Goal: Communication & Community: Answer question/provide support

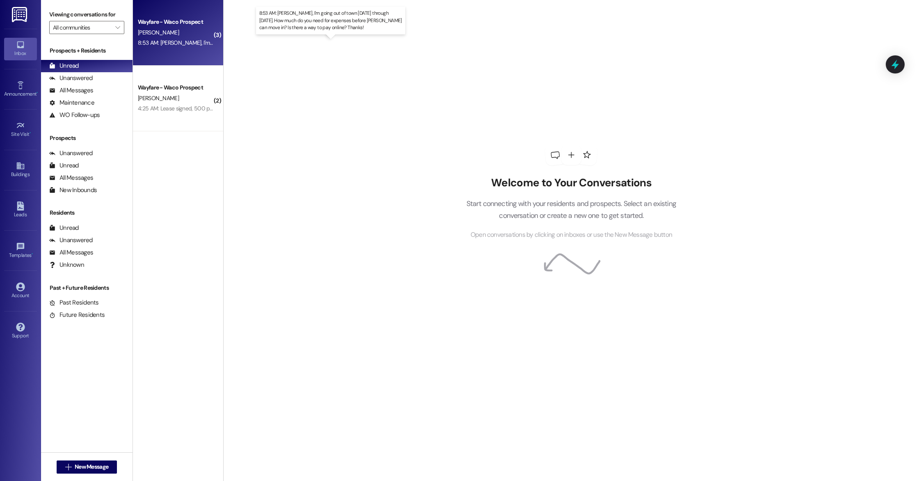
click at [193, 43] on div "8:53 AM: [PERSON_NAME], I'm going out of town [DATE] through [DATE]. How much d…" at bounding box center [358, 42] width 441 height 7
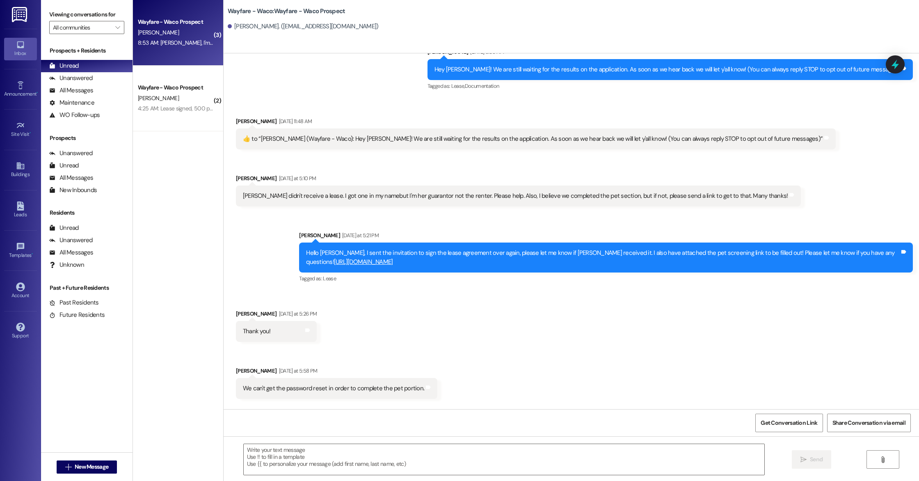
scroll to position [84, 0]
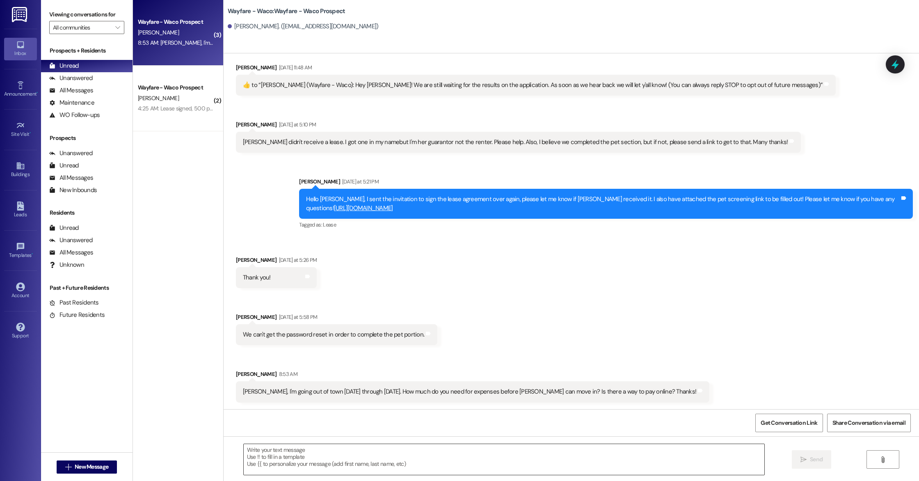
click at [413, 460] on textarea at bounding box center [504, 459] width 520 height 31
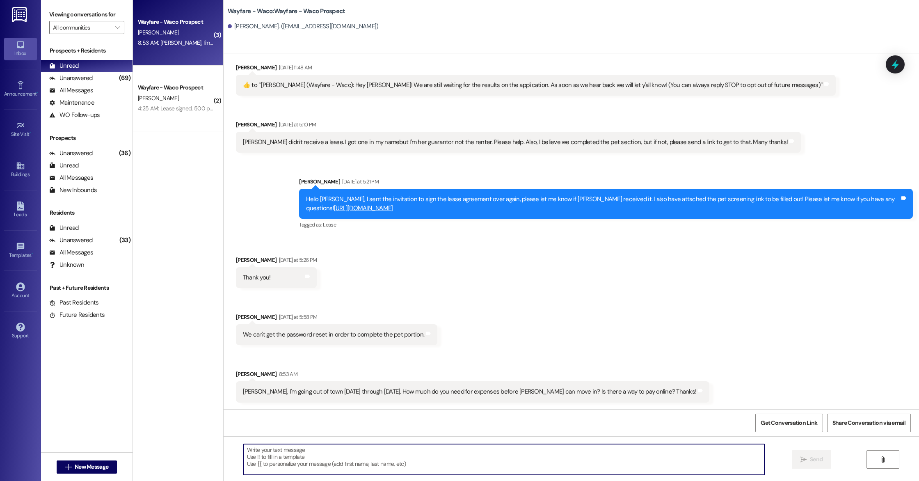
click at [362, 466] on textarea at bounding box center [504, 459] width 520 height 31
click at [383, 461] on textarea at bounding box center [504, 459] width 520 height 31
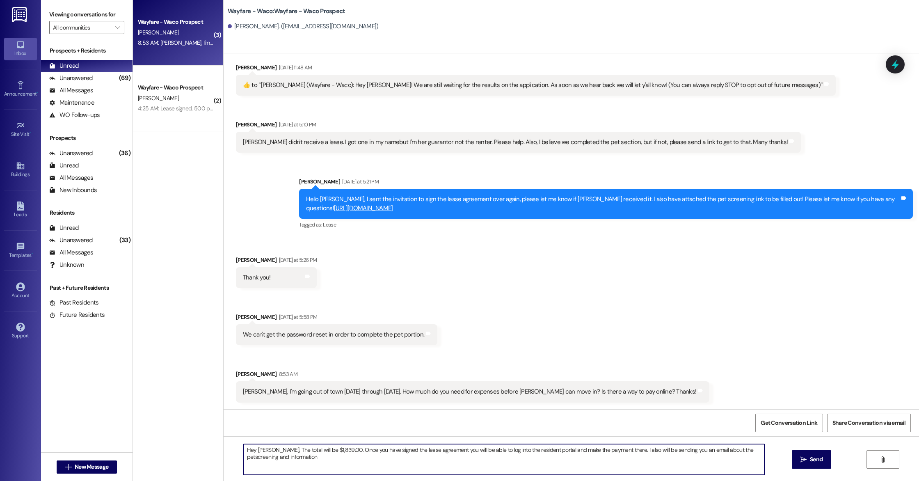
click at [734, 447] on textarea "Hey [PERSON_NAME], The total will be $1,839.00. Once you have signed the lease …" at bounding box center [504, 459] width 520 height 31
click at [734, 450] on textarea "Hey [PERSON_NAME], The total will be $1,839.00. Once you have signed the lease …" at bounding box center [504, 459] width 520 height 31
click at [455, 447] on textarea "Hey [PERSON_NAME], The total will be $1,839.00. Once you have signed the lease …" at bounding box center [504, 459] width 520 height 31
click at [346, 456] on textarea "Hey [PERSON_NAME], The total will be $1,839.00. Once you have signed the lease …" at bounding box center [504, 459] width 520 height 31
click at [648, 450] on textarea "Hey [PERSON_NAME], The total will be $1,839.00. Once you have signed the lease …" at bounding box center [504, 459] width 520 height 31
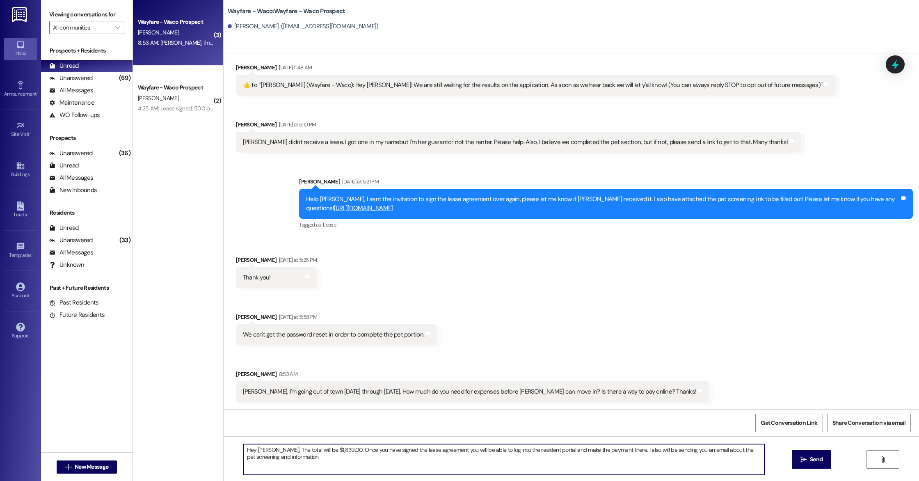
click at [668, 449] on textarea "Hey [PERSON_NAME], The total will be $1,839.00. Once you have signed the lease …" at bounding box center [504, 459] width 520 height 31
click at [734, 450] on textarea "Hey [PERSON_NAME], The total will be $1,839.00. Once you have signed the lease …" at bounding box center [504, 459] width 520 height 31
click at [435, 461] on textarea "Hey [PERSON_NAME], The total will be $1,839.00. Once you have signed the lease …" at bounding box center [504, 459] width 520 height 31
type textarea "Hey [PERSON_NAME], The total will be $1,839.00. Once you have signed the lease …"
drag, startPoint x: 445, startPoint y: 457, endPoint x: 228, endPoint y: 448, distance: 216.3
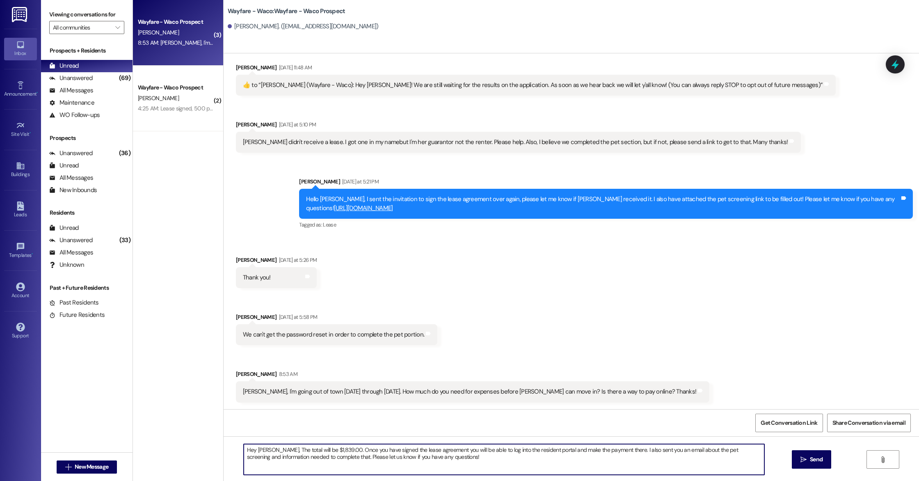
click at [228, 448] on div "Hey [PERSON_NAME], The total will be $1,839.00. Once you have signed the lease …" at bounding box center [571, 467] width 695 height 62
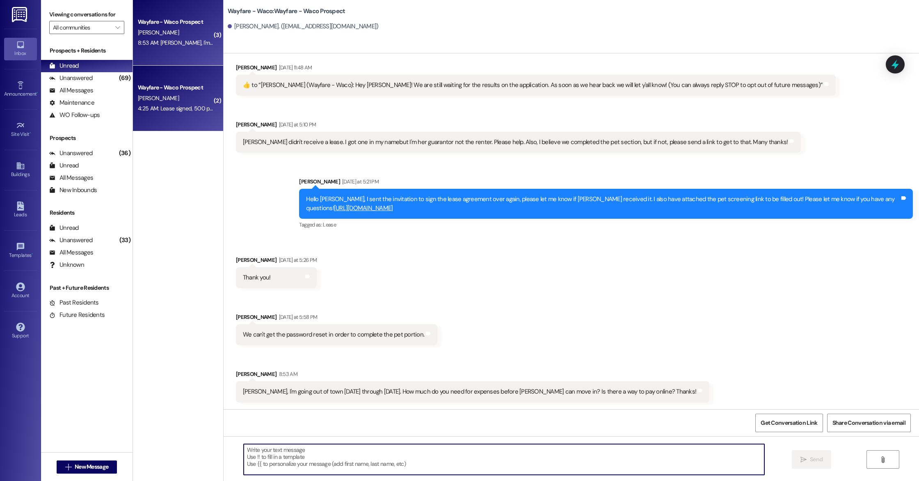
click at [184, 116] on div "Wayfare - Waco Prospect [PERSON_NAME] 4:25 AM: Lease signed, 500 paid, looks li…" at bounding box center [178, 99] width 90 height 66
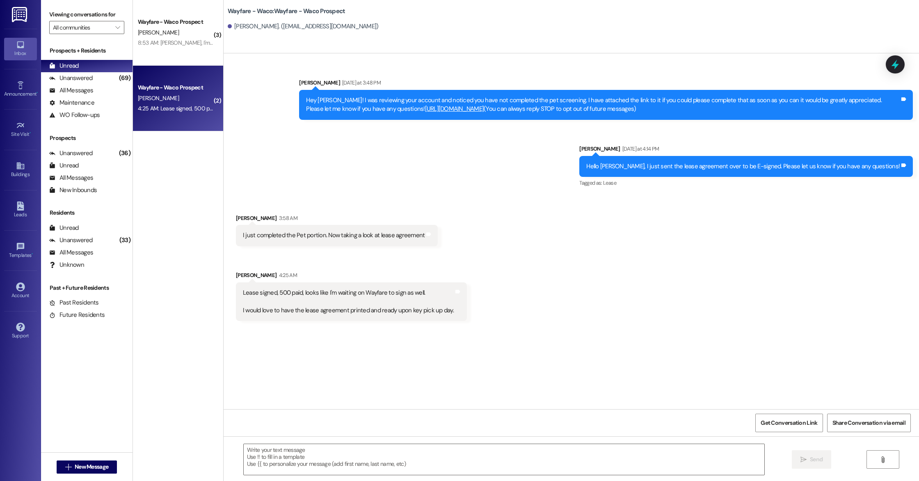
scroll to position [0, 0]
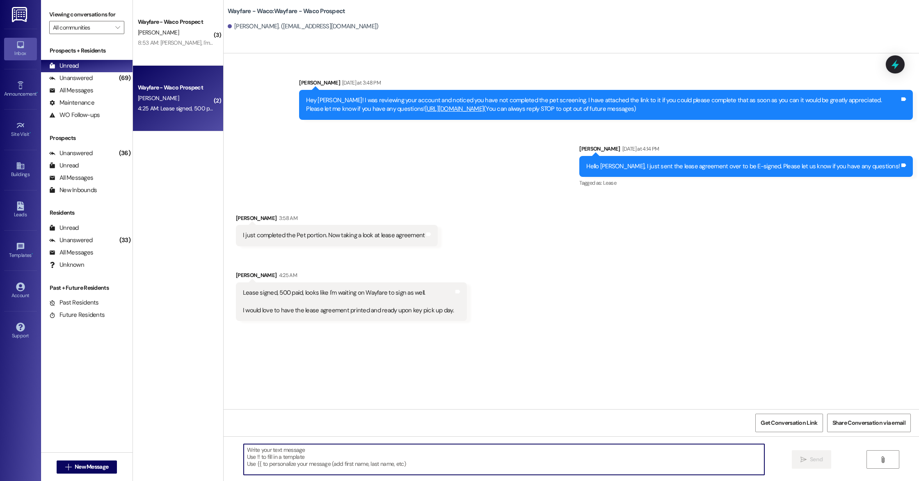
click at [326, 456] on textarea at bounding box center [504, 459] width 520 height 31
click at [346, 451] on textarea "Thank you for completing the pet screening. Yes we will have a printed out copy…" at bounding box center [504, 459] width 520 height 31
click at [355, 451] on textarea "Thank you for completing the pet screening. Yes we will have a printed out copy…" at bounding box center [504, 459] width 520 height 31
click at [485, 449] on textarea "Thank you, we will have a printed out copy of your lease agreement in your move…" at bounding box center [504, 459] width 520 height 31
type textarea "Thank you, we will have a printed out copy of your lease agreement in your move…"
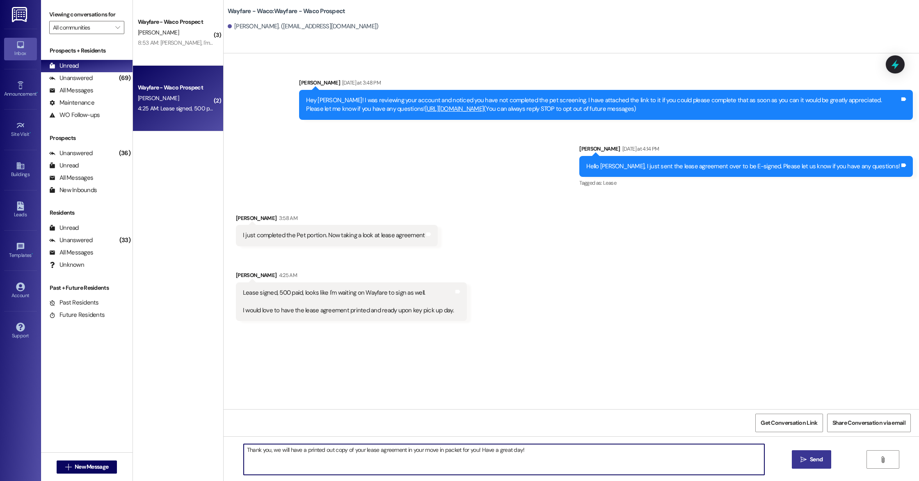
click at [821, 463] on span "Send" at bounding box center [816, 459] width 13 height 9
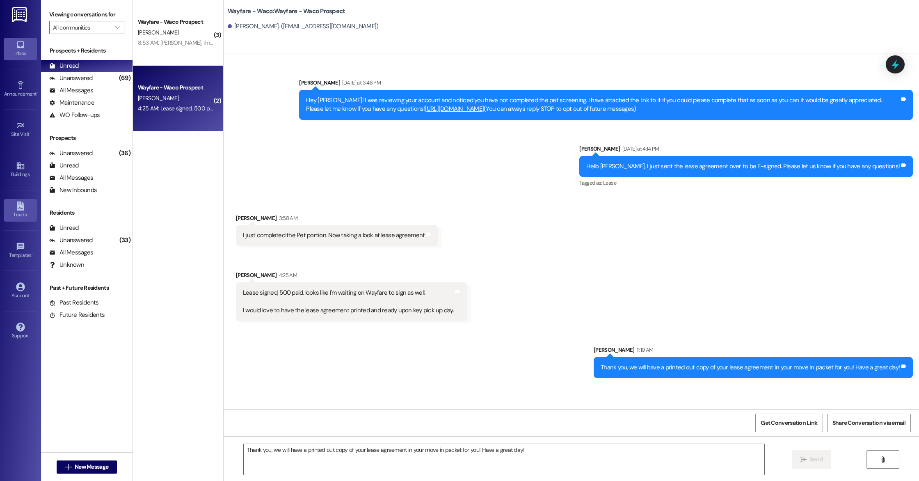
click at [26, 214] on div "Leads" at bounding box center [20, 214] width 41 height 8
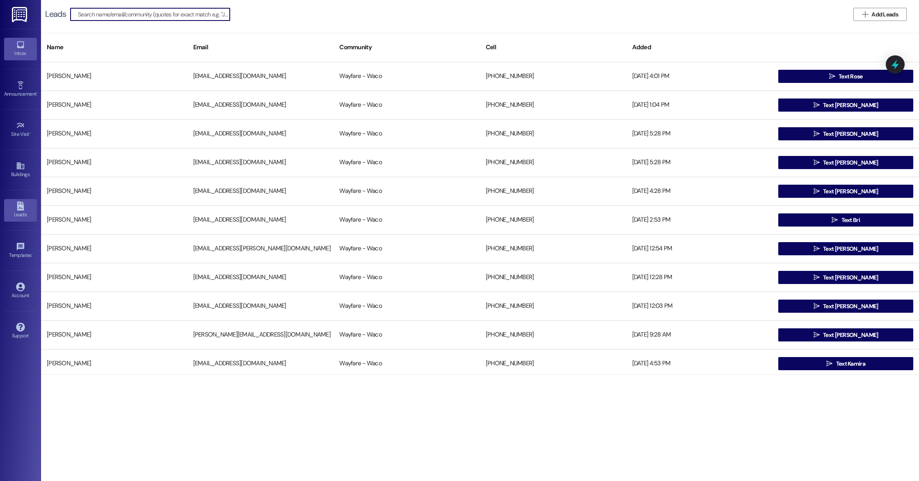
click at [20, 56] on div "Inbox" at bounding box center [20, 53] width 41 height 8
